Goal: Task Accomplishment & Management: Manage account settings

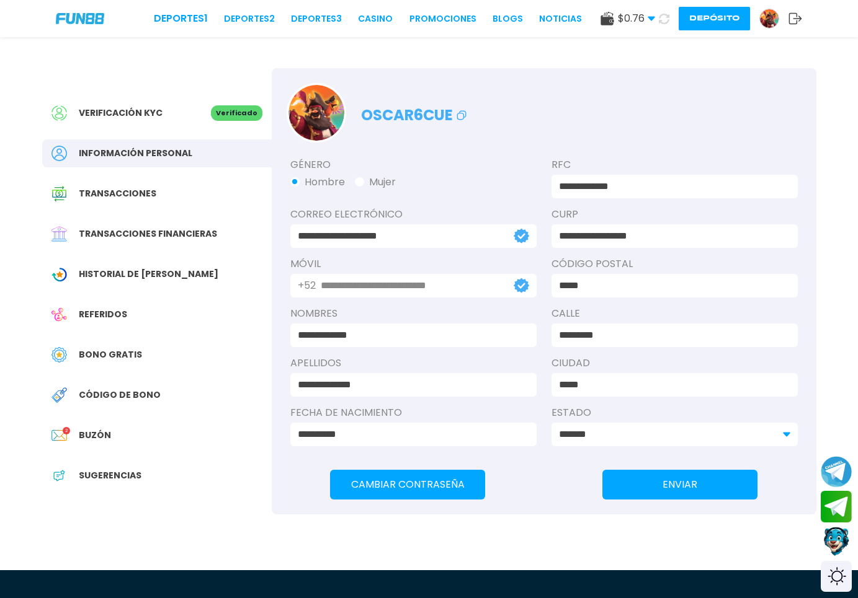
click at [710, 21] on button "Depósito" at bounding box center [713, 19] width 71 height 24
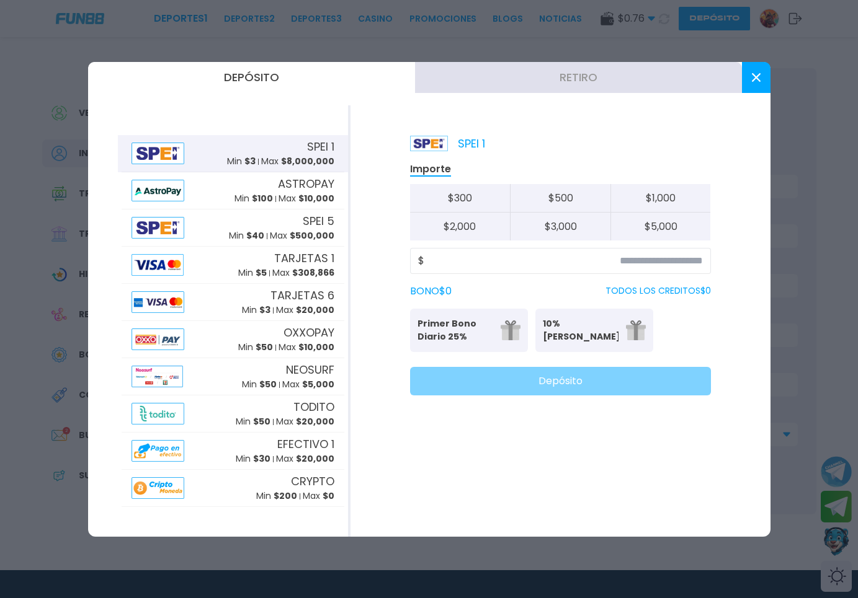
click at [575, 80] on button "Retiro" at bounding box center [578, 77] width 327 height 31
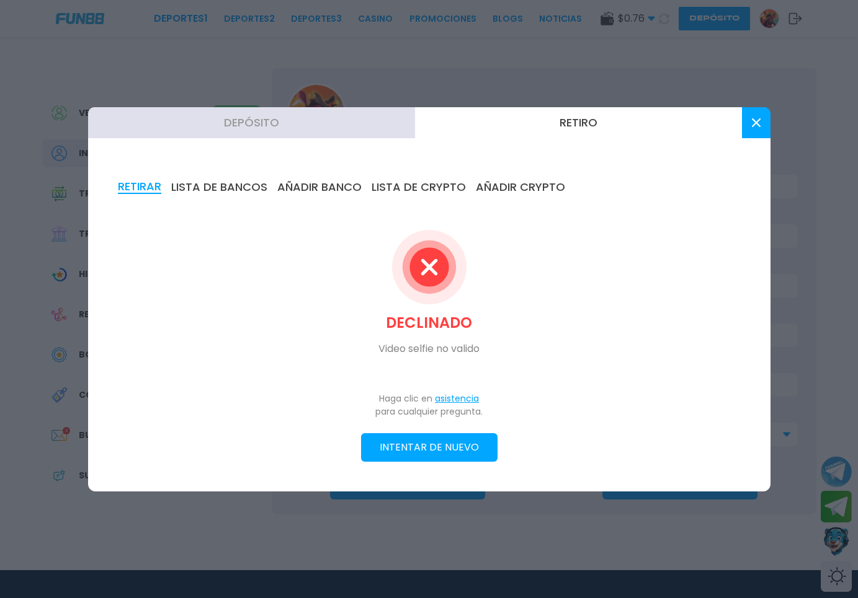
click at [752, 121] on icon at bounding box center [756, 122] width 9 height 9
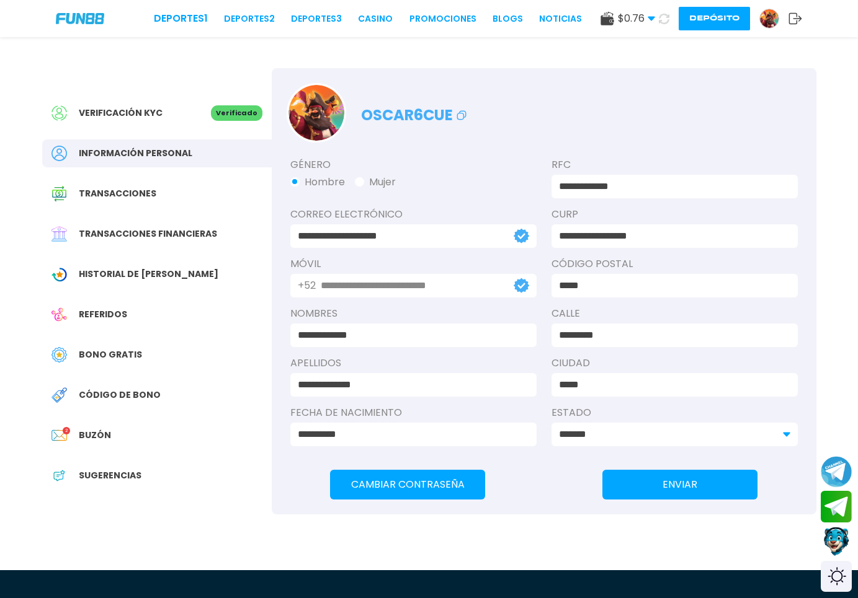
click at [772, 17] on img at bounding box center [769, 18] width 19 height 19
click at [798, 20] on icon at bounding box center [795, 18] width 14 height 12
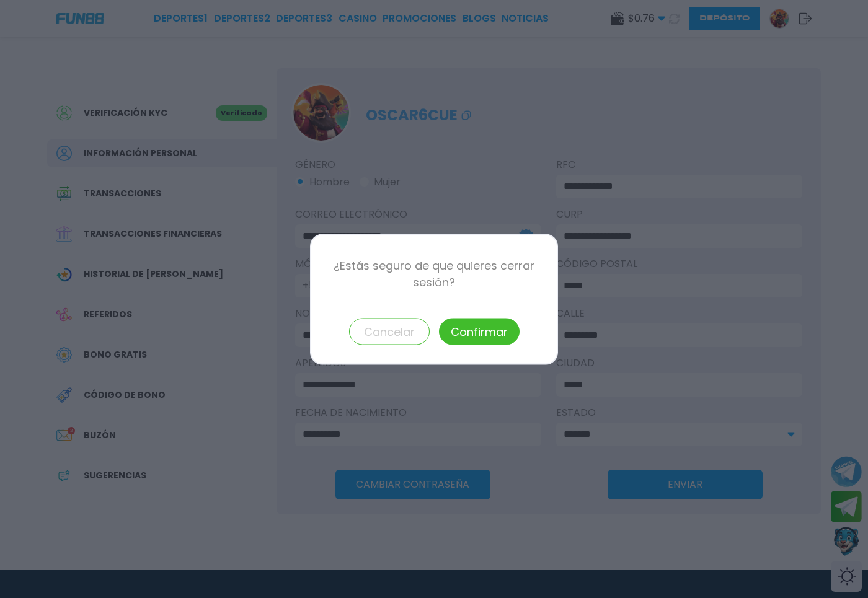
click at [486, 327] on button "Confirmar" at bounding box center [479, 331] width 81 height 27
